Goal: Communication & Community: Answer question/provide support

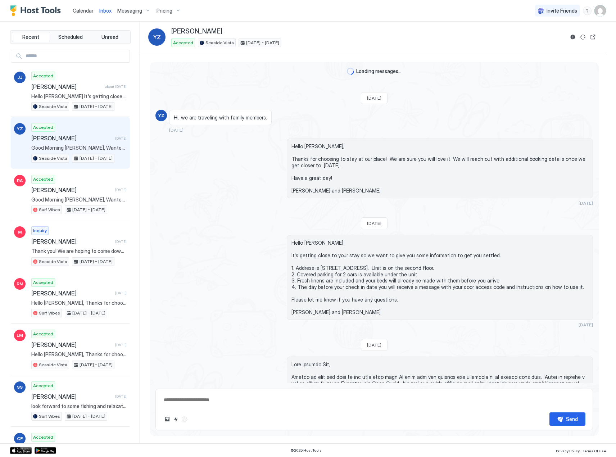
scroll to position [733, 0]
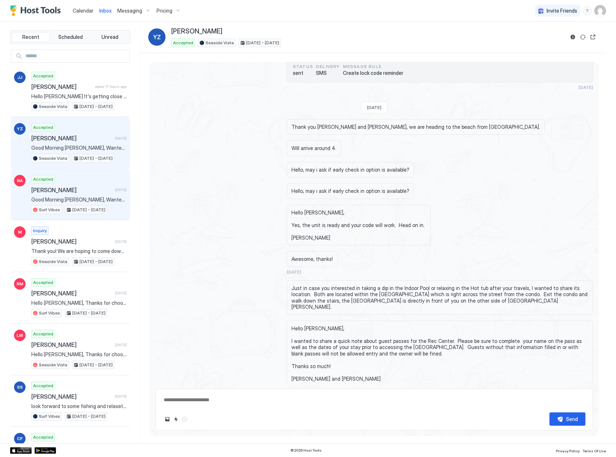
click at [51, 197] on span "Good Morning [PERSON_NAME], Wanted to check in to be sure you got in alright an…" at bounding box center [78, 199] width 95 height 6
type textarea "*"
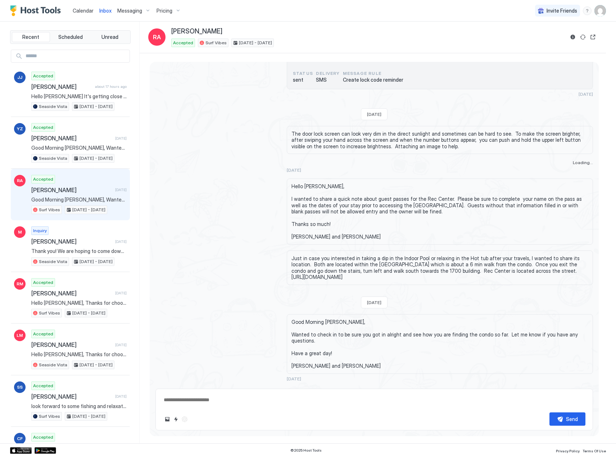
scroll to position [889, 0]
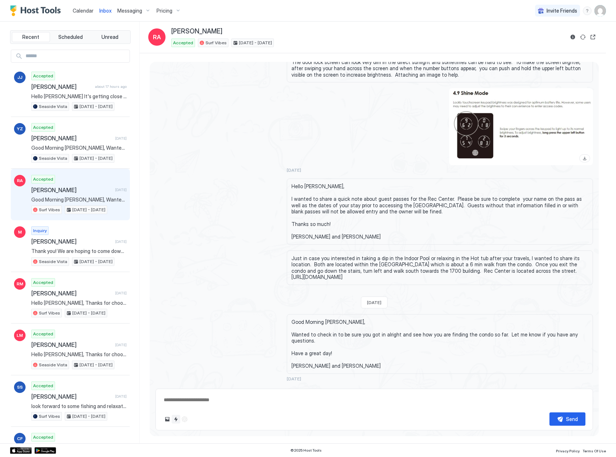
click at [177, 420] on button "Quick reply" at bounding box center [176, 419] width 9 height 9
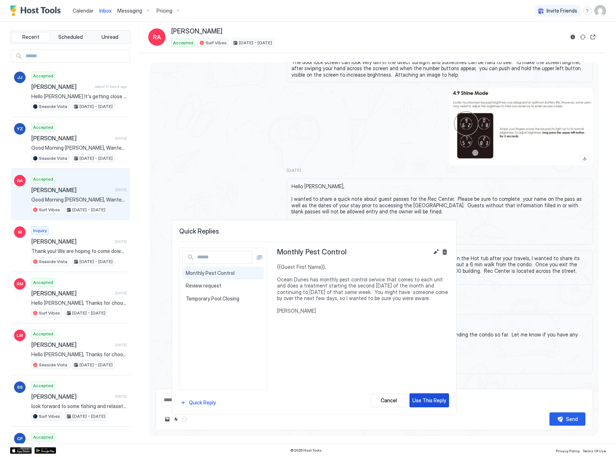
drag, startPoint x: 435, startPoint y: 402, endPoint x: 428, endPoint y: 394, distance: 9.7
click at [432, 397] on div "Use This Reply" at bounding box center [429, 400] width 34 height 8
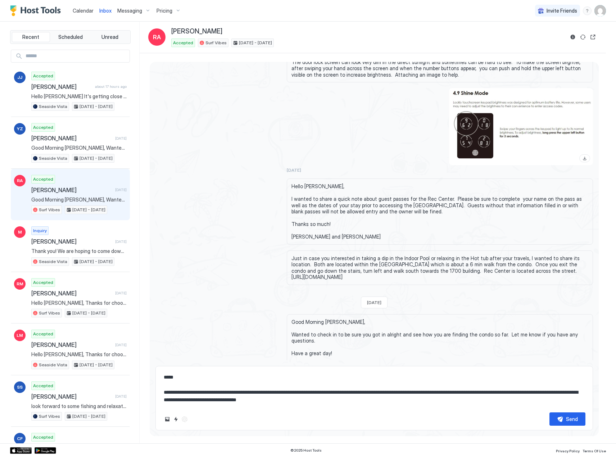
scroll to position [15, 0]
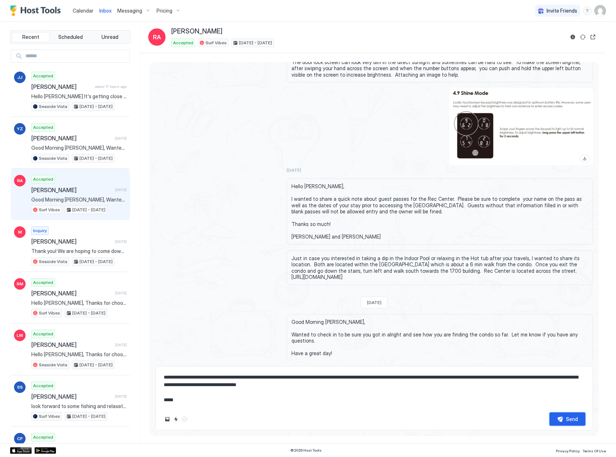
click at [575, 420] on div "Send" at bounding box center [572, 419] width 12 height 8
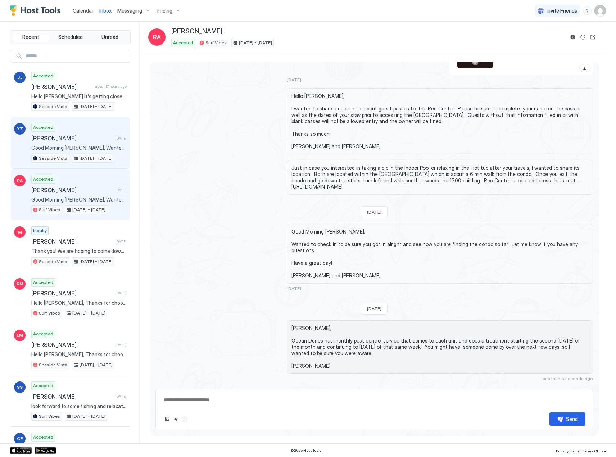
click at [50, 140] on span "[PERSON_NAME]" at bounding box center [71, 138] width 81 height 7
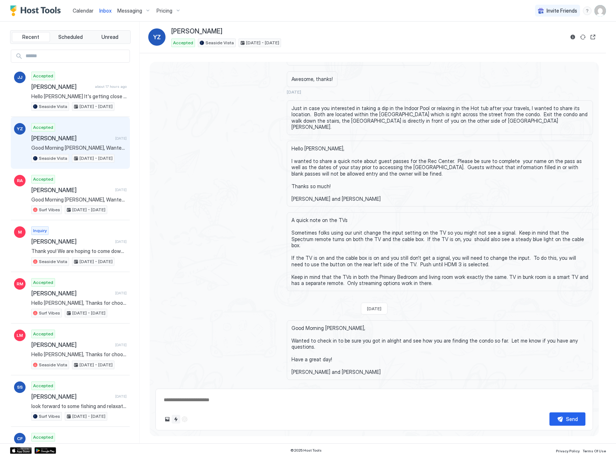
click at [176, 420] on button "Quick reply" at bounding box center [176, 419] width 9 height 9
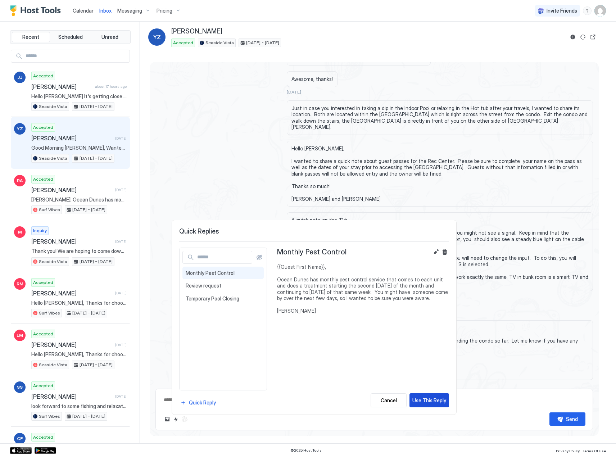
click at [419, 400] on div "Use This Reply" at bounding box center [429, 400] width 34 height 8
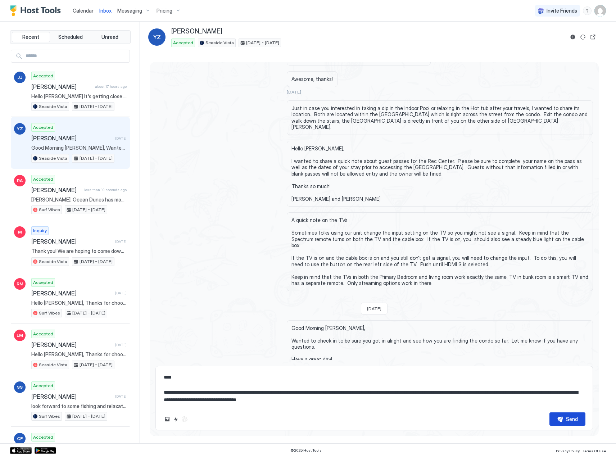
click at [566, 418] on div "Send" at bounding box center [572, 419] width 12 height 8
